Goal: Task Accomplishment & Management: Manage account settings

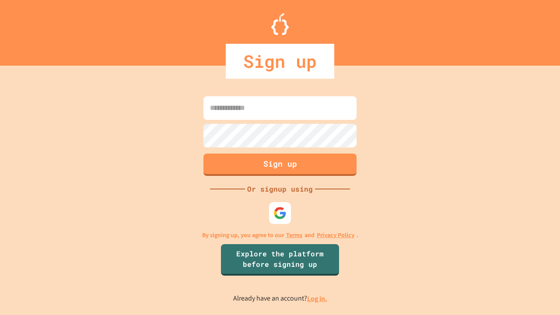
click at [318, 299] on link "Log in." at bounding box center [317, 298] width 20 height 9
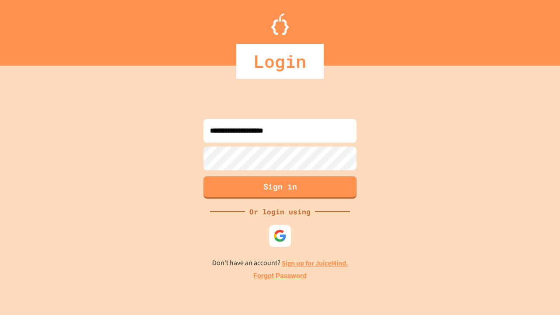
type input "**********"
